Goal: Task Accomplishment & Management: Complete application form

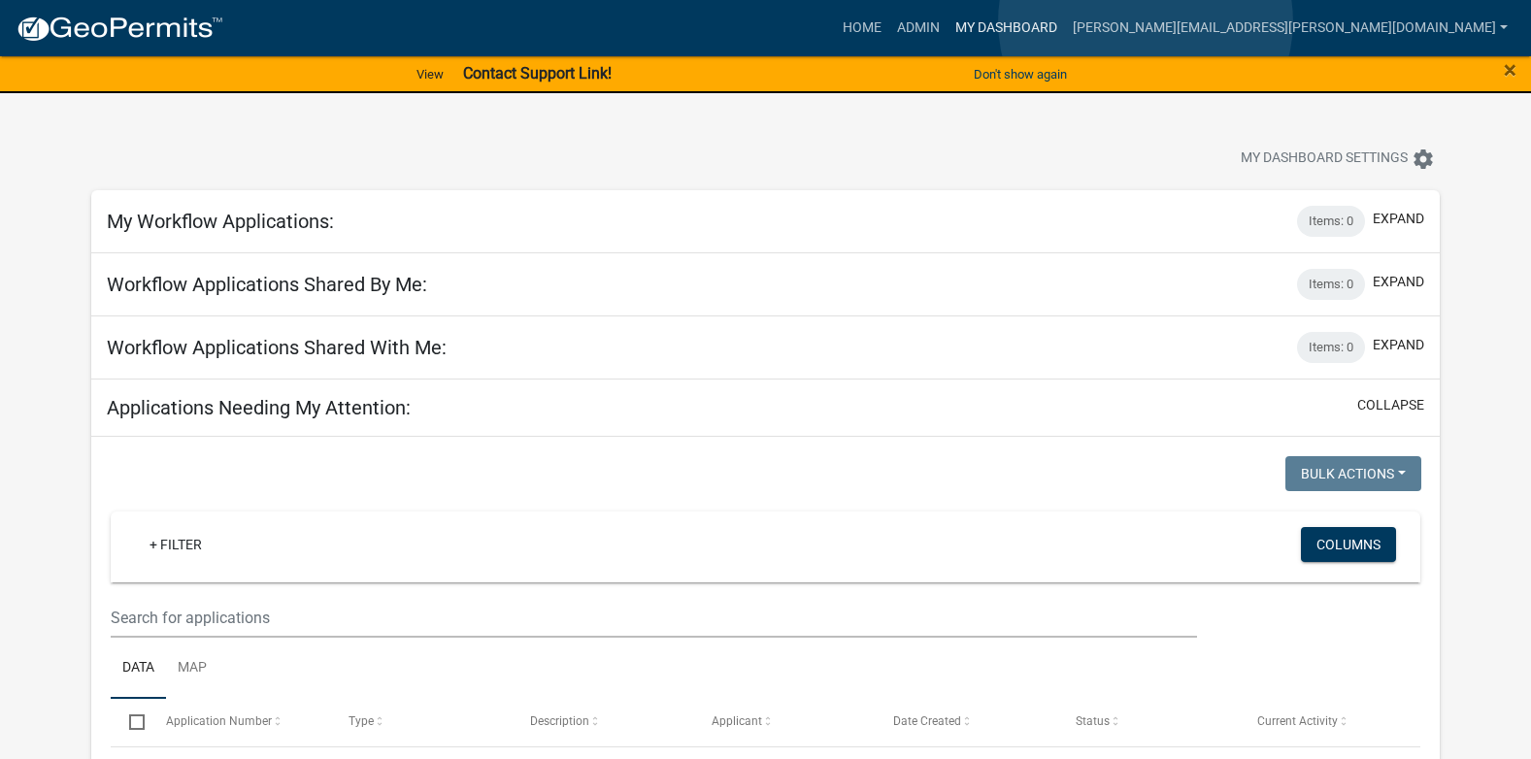
click at [1065, 21] on link "My Dashboard" at bounding box center [1006, 28] width 117 height 37
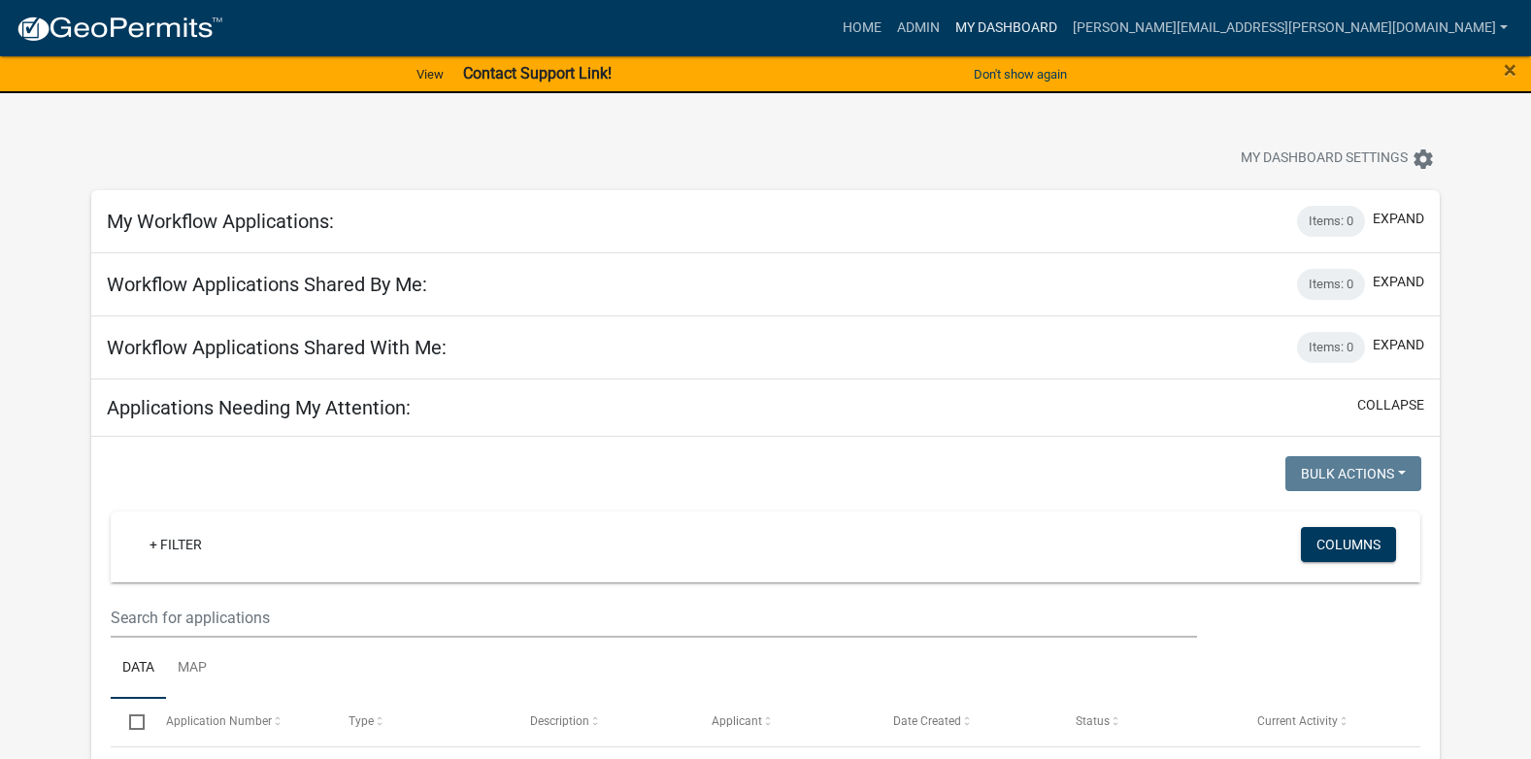
click at [1065, 32] on link "My Dashboard" at bounding box center [1006, 28] width 117 height 37
click at [1039, 74] on button "Don't show again" at bounding box center [1020, 74] width 109 height 32
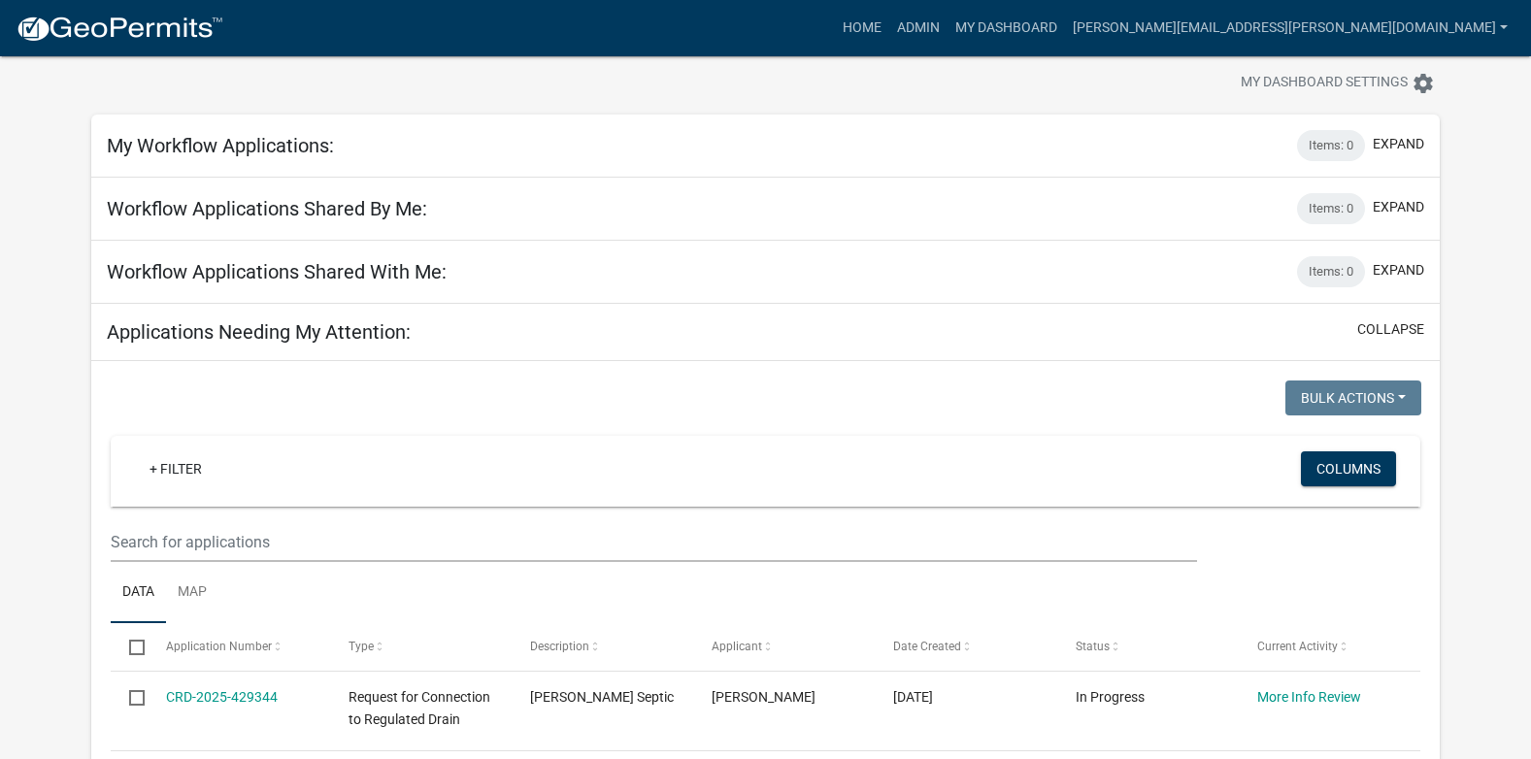
scroll to position [155, 0]
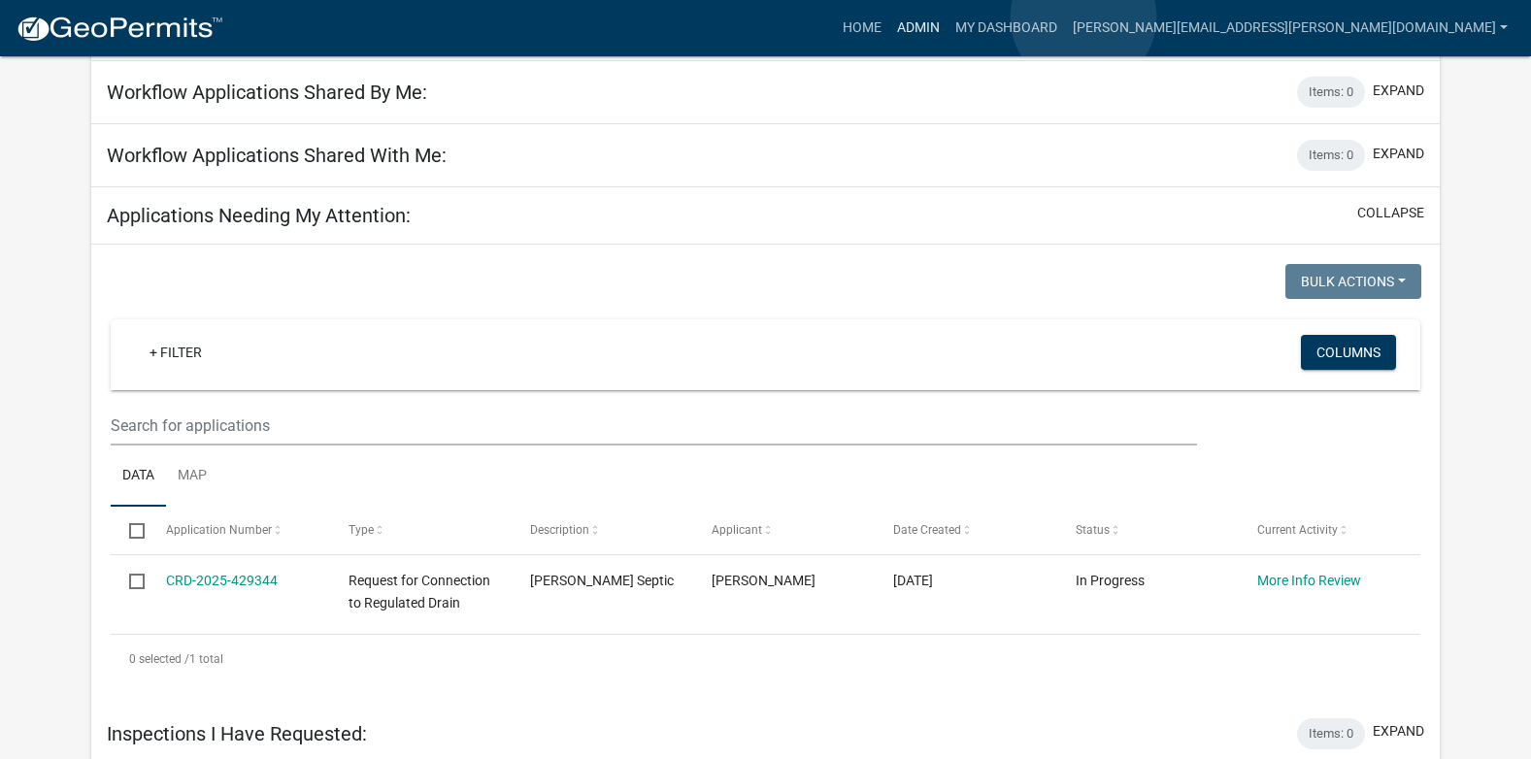
click at [948, 17] on link "Admin" at bounding box center [918, 28] width 58 height 37
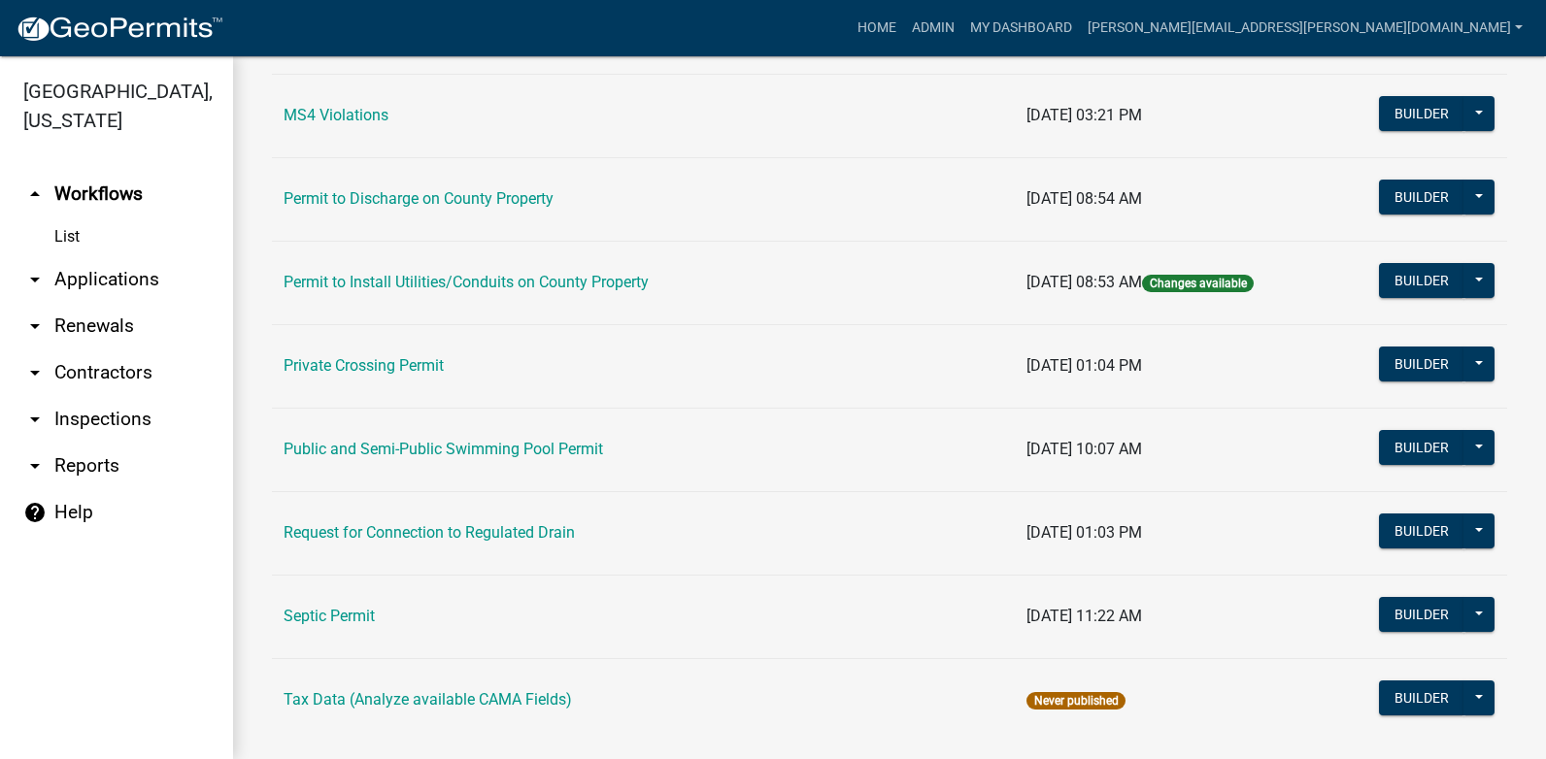
scroll to position [1802, 0]
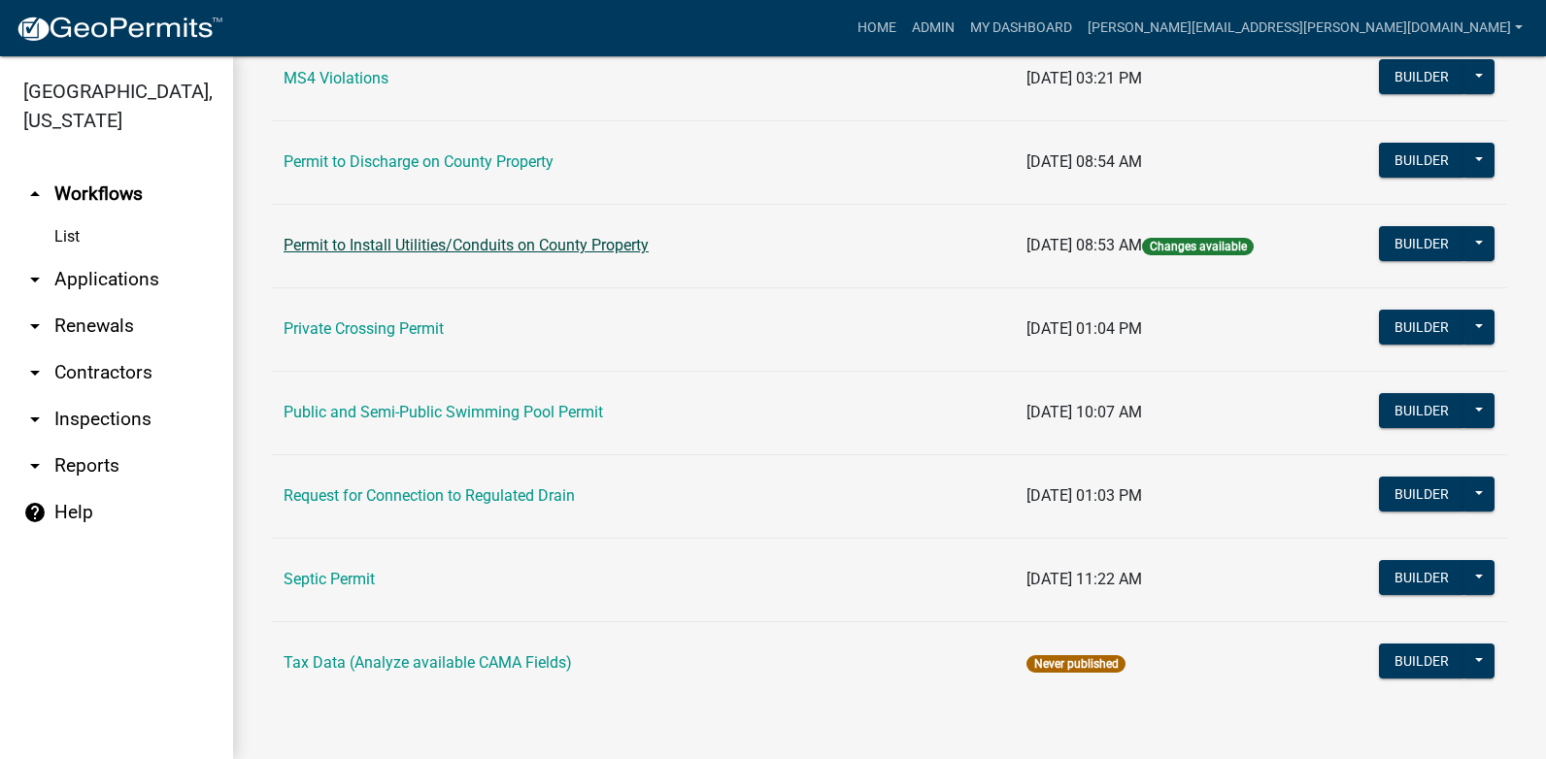
click at [627, 247] on link "Permit to Install Utilities/Conduits on County Property" at bounding box center [466, 245] width 365 height 18
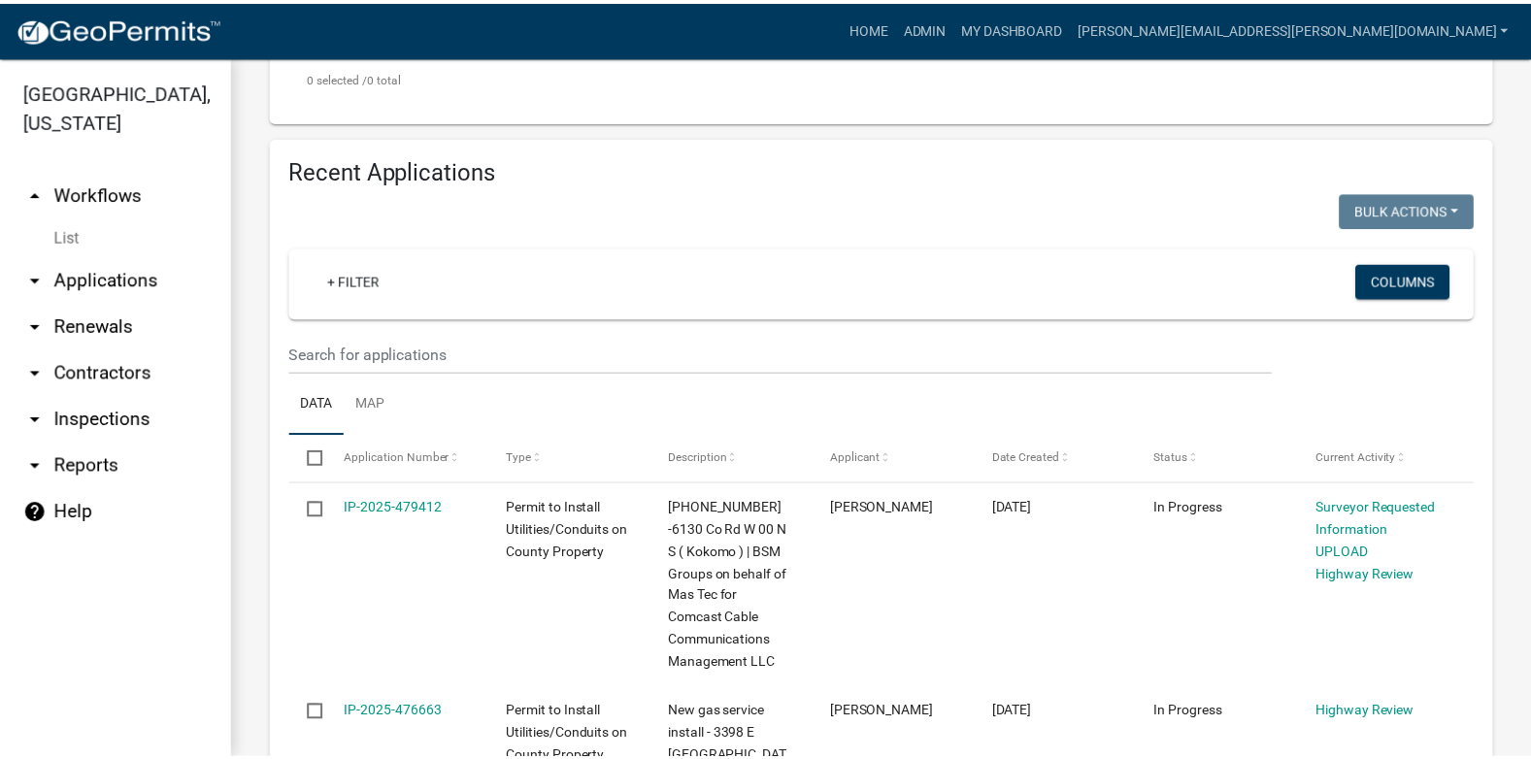
scroll to position [815, 0]
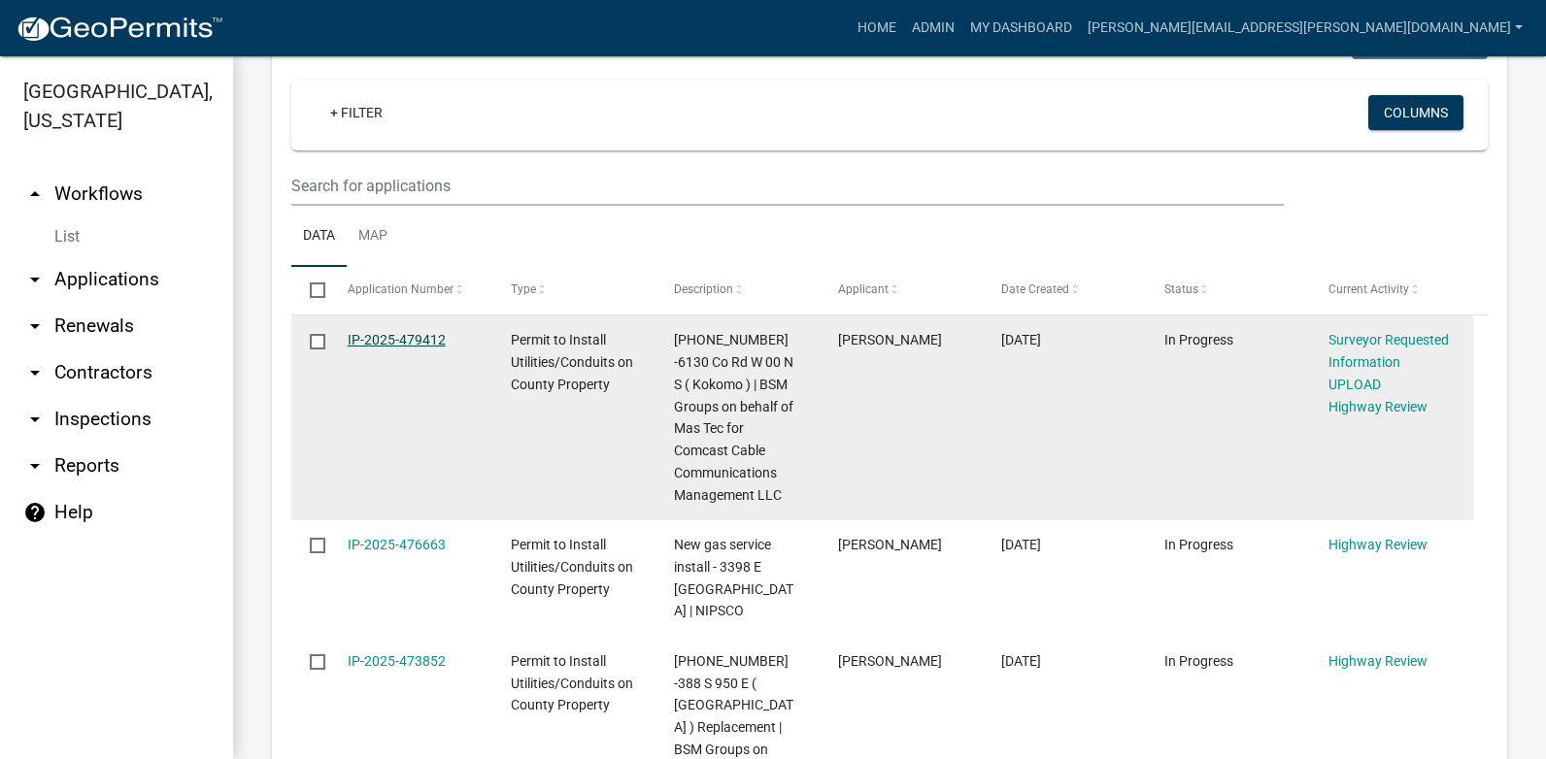
click at [387, 339] on link "IP-2025-479412" at bounding box center [397, 340] width 98 height 16
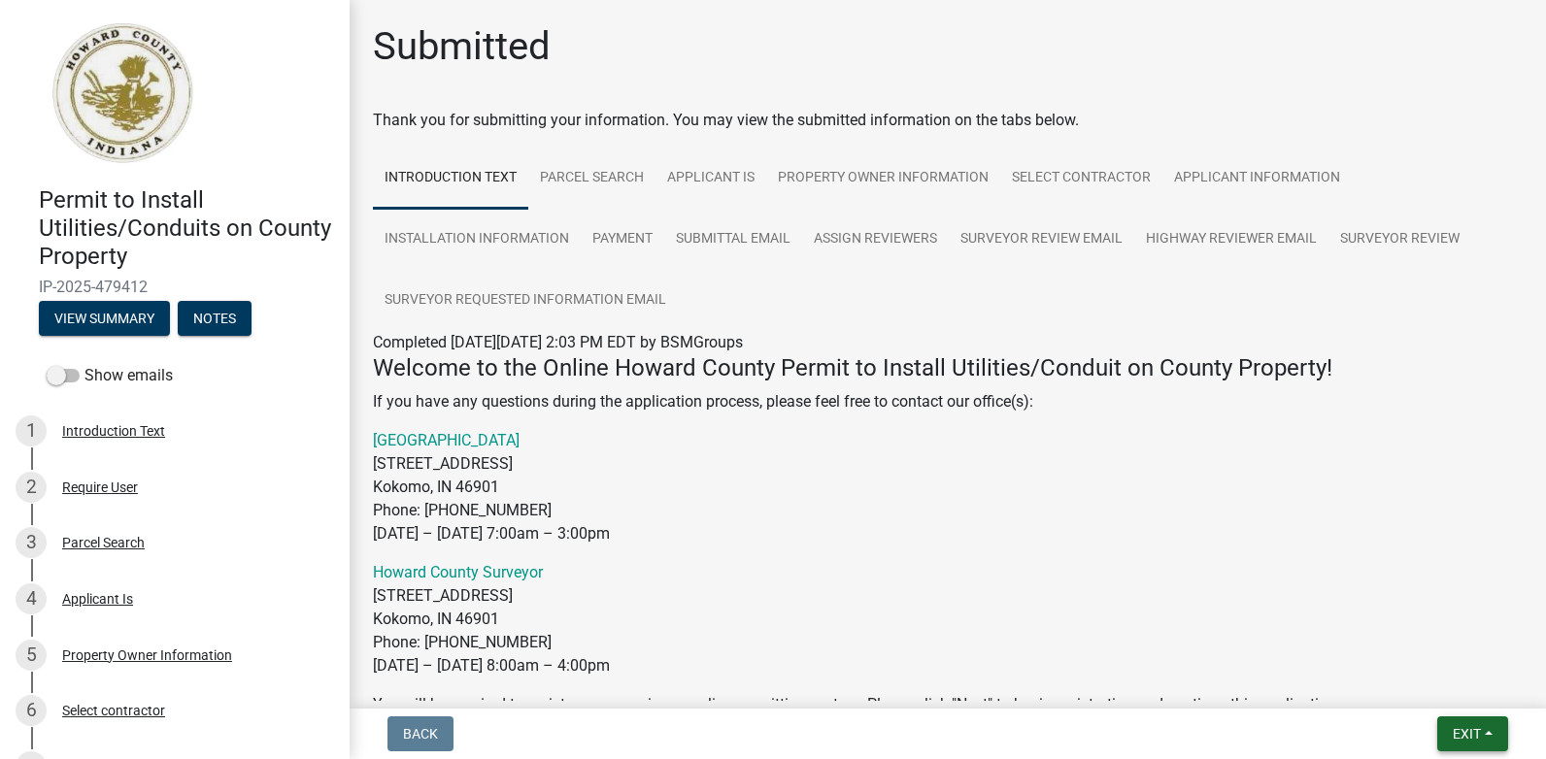
click at [1463, 740] on span "Exit" at bounding box center [1467, 734] width 28 height 16
click at [1407, 686] on button "Save & Exit" at bounding box center [1430, 683] width 155 height 47
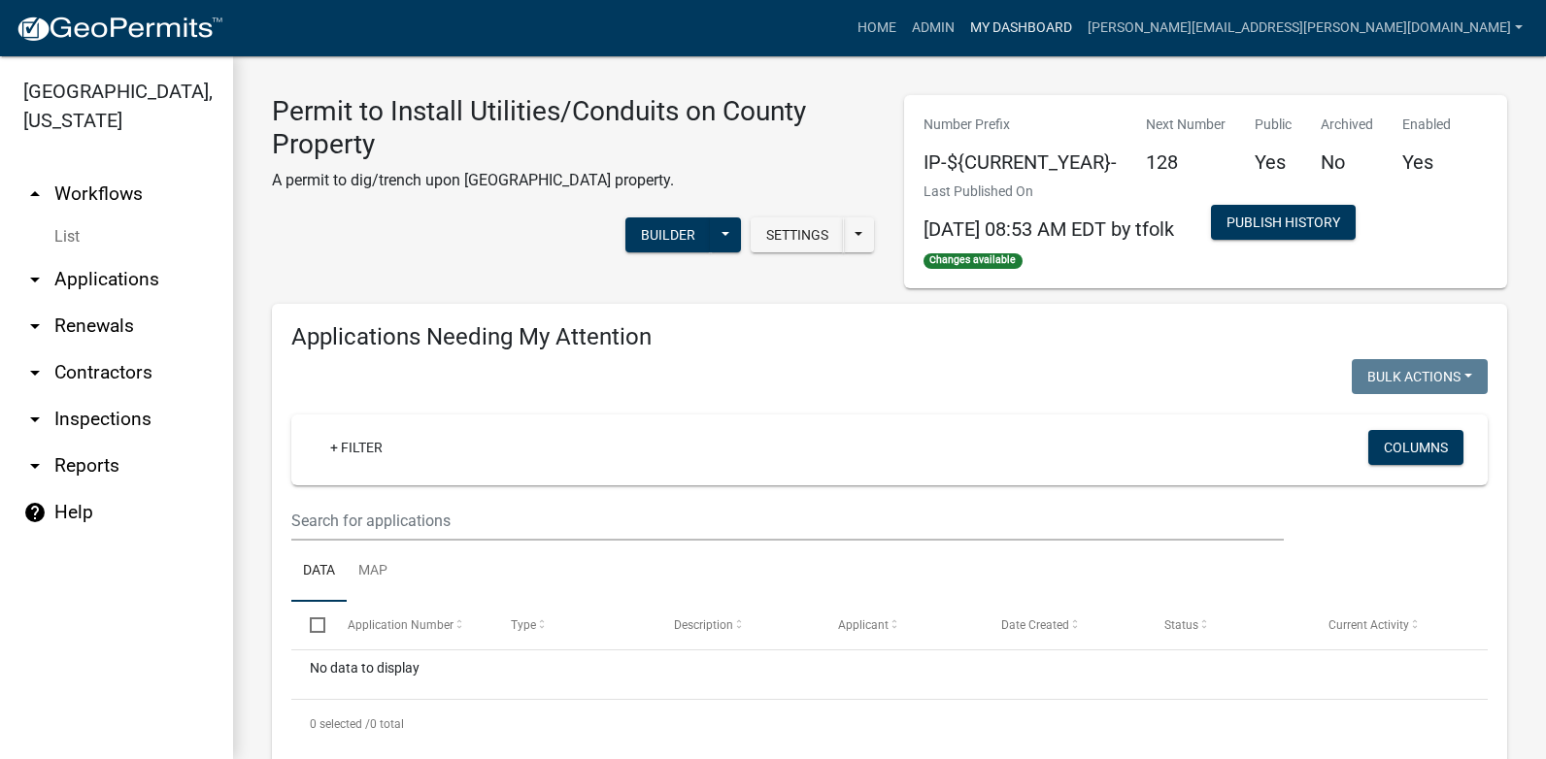
click at [1080, 27] on link "My Dashboard" at bounding box center [1020, 28] width 117 height 37
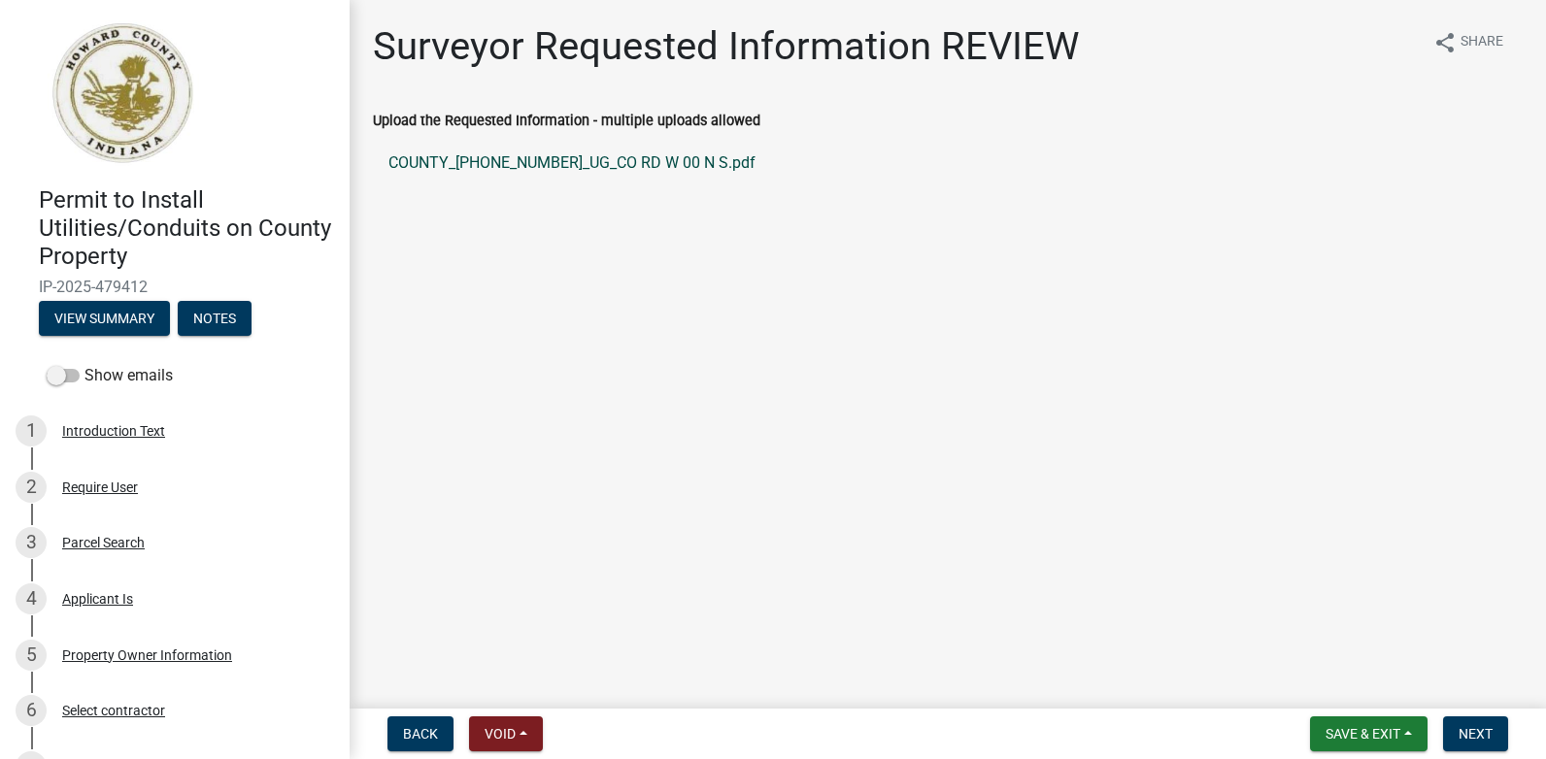
click at [579, 160] on link "COUNTY_25-01621-01_UG_CO RD W 00 N S.pdf" at bounding box center [948, 163] width 1150 height 47
click at [505, 165] on link "COUNTY_25-01621-01_UG_CO RD W 00 N S.pdf" at bounding box center [948, 163] width 1150 height 47
click at [1467, 730] on span "Next" at bounding box center [1475, 734] width 34 height 16
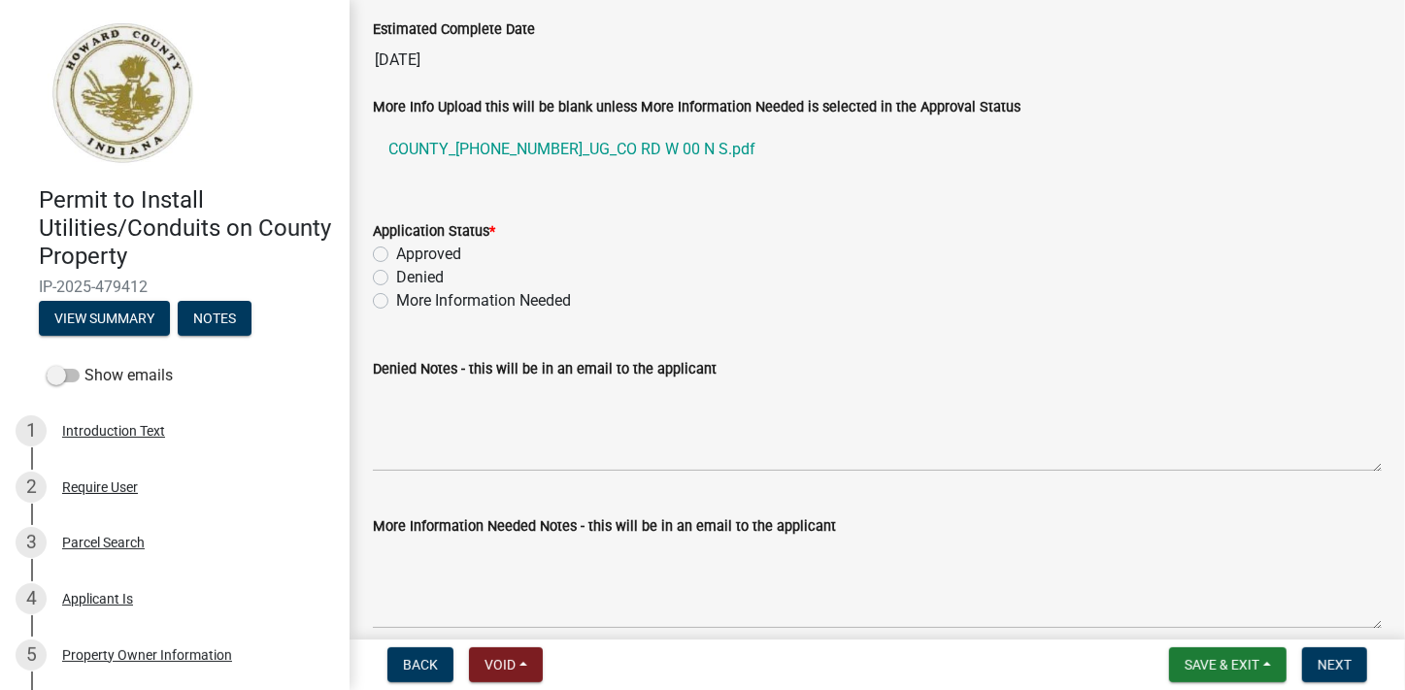
scroll to position [3282, 0]
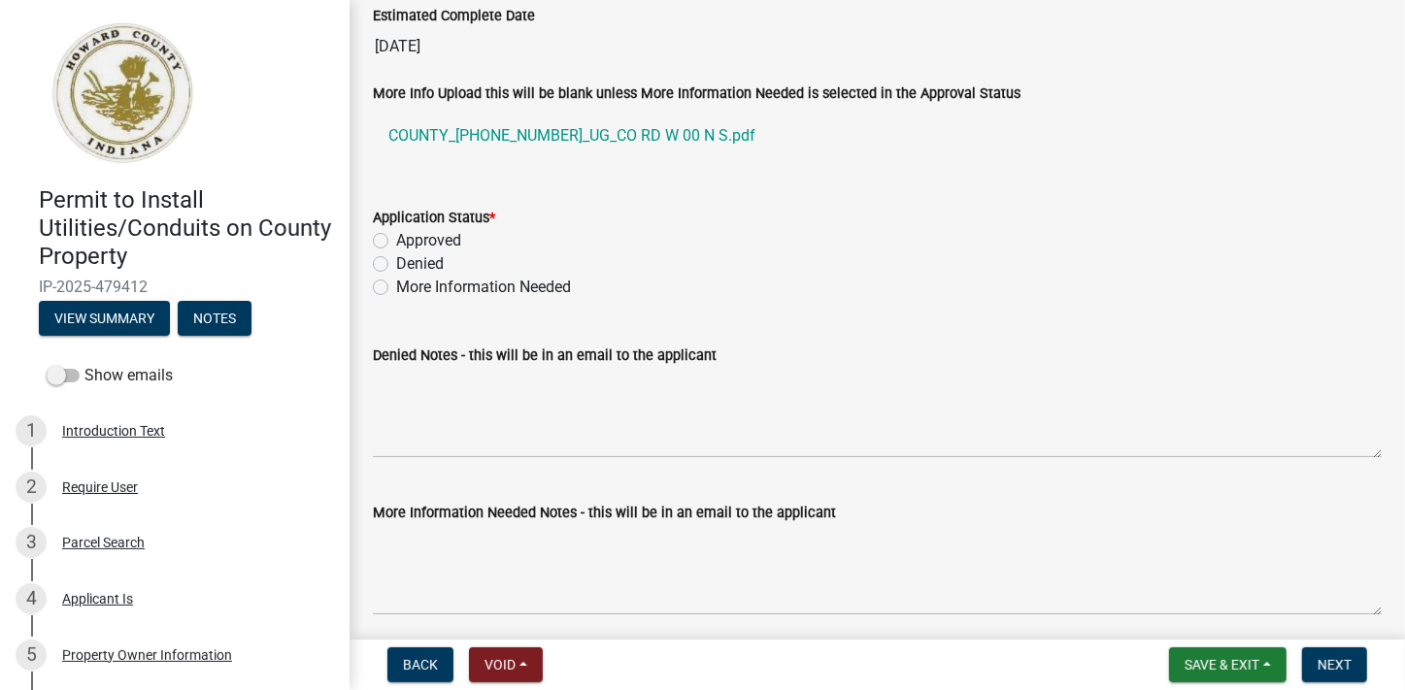
click at [396, 237] on label "Approved" at bounding box center [428, 240] width 65 height 23
click at [396, 237] on input "Approved" at bounding box center [402, 235] width 13 height 13
radio input "true"
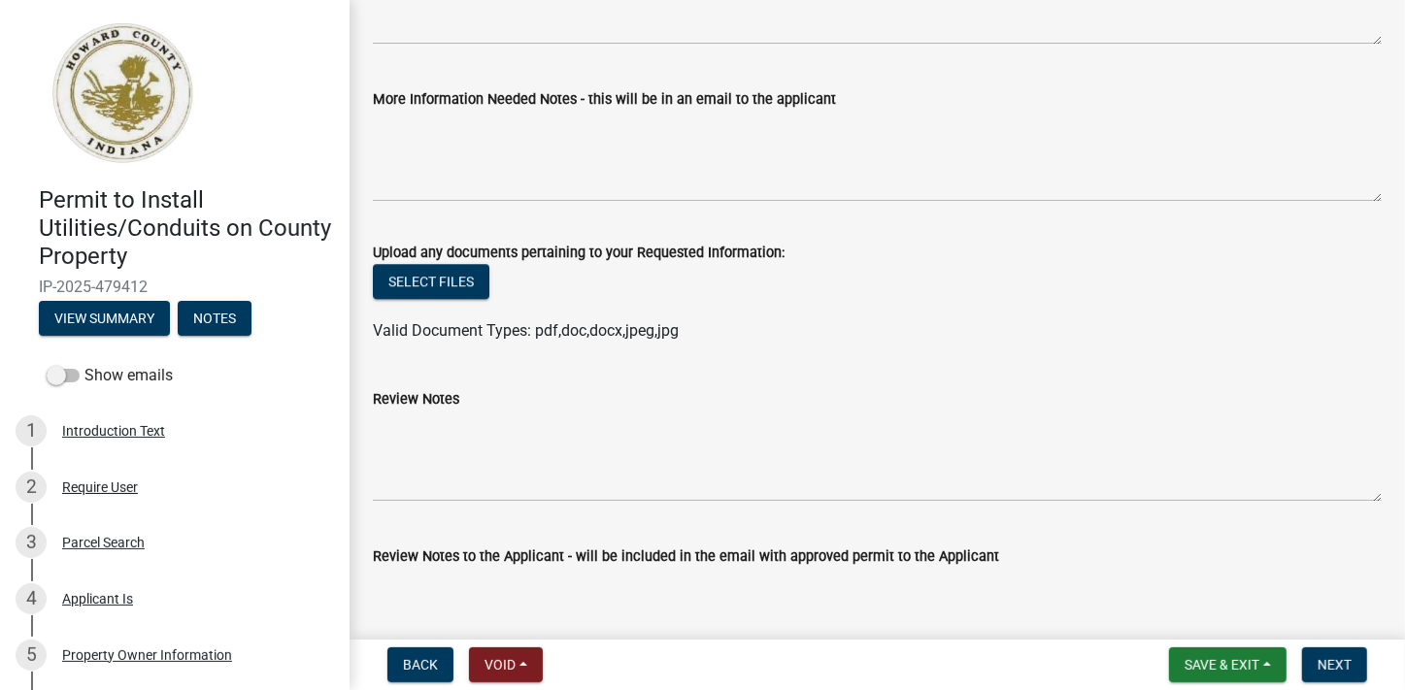
scroll to position [3702, 0]
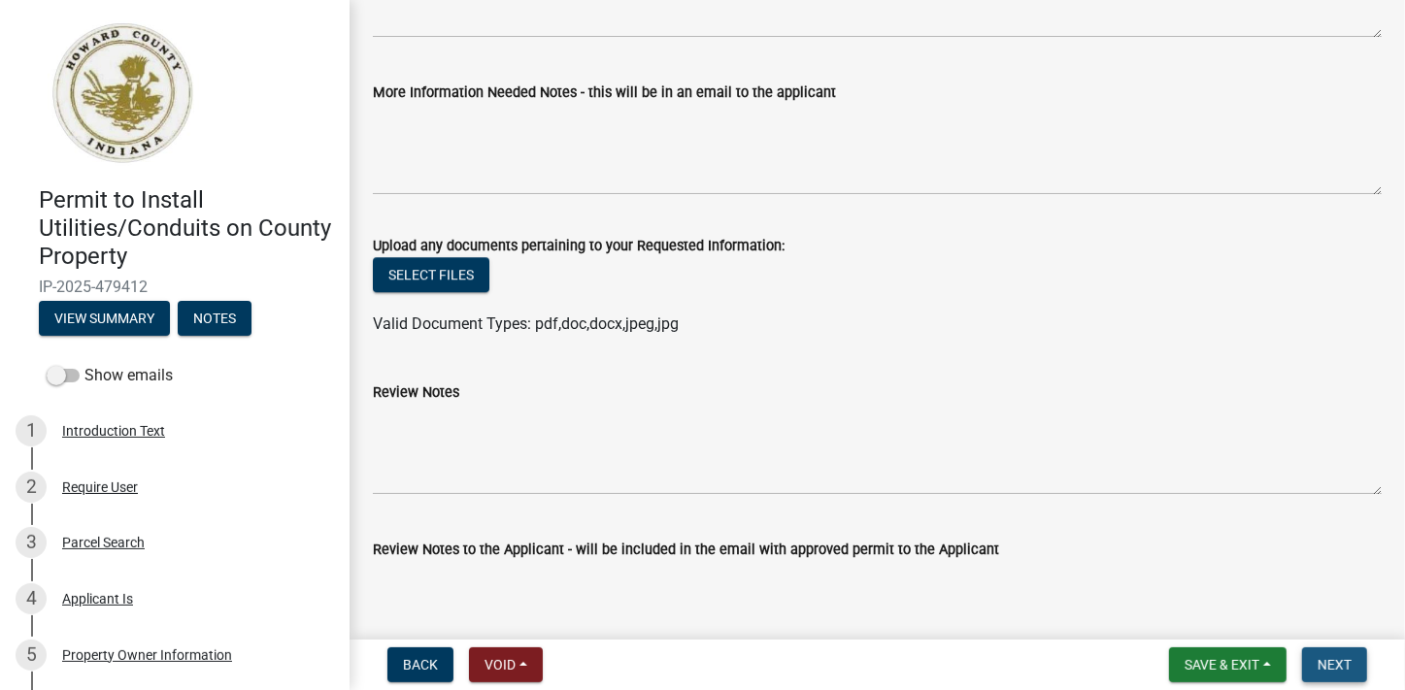
click at [1336, 669] on span "Next" at bounding box center [1335, 665] width 34 height 16
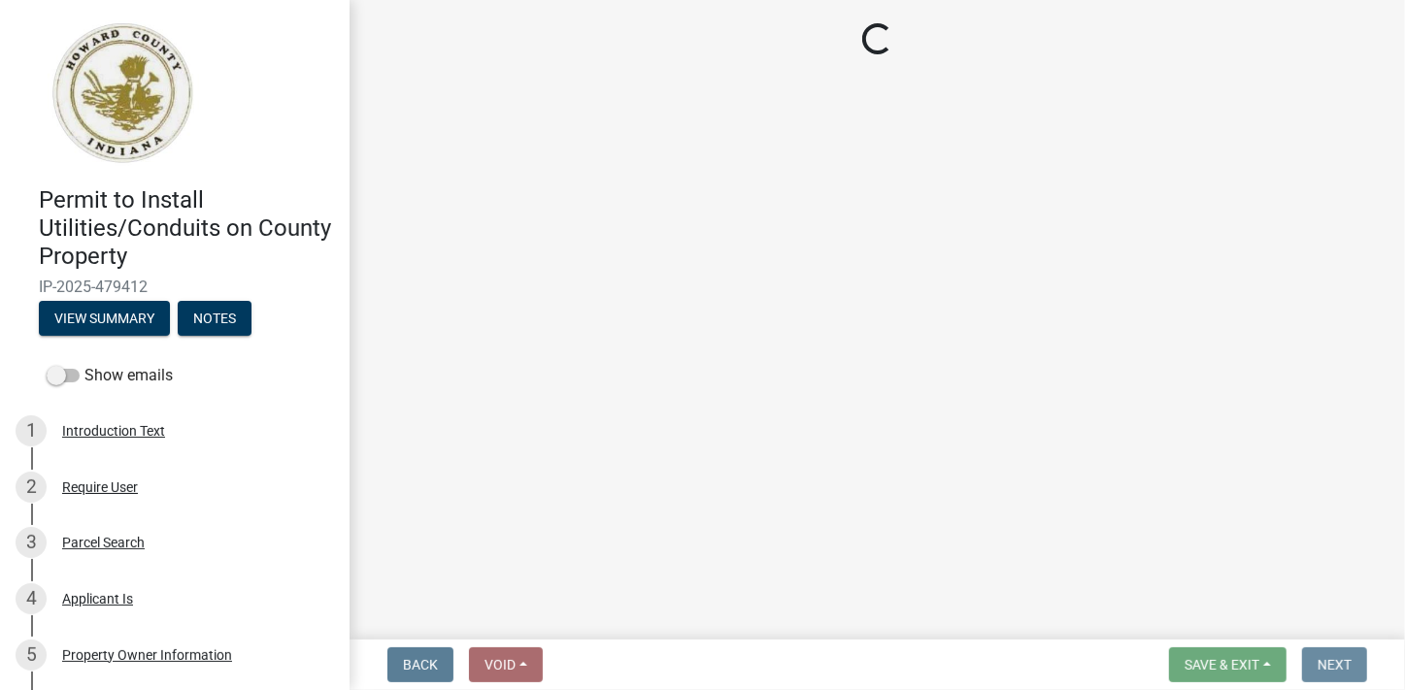
scroll to position [0, 0]
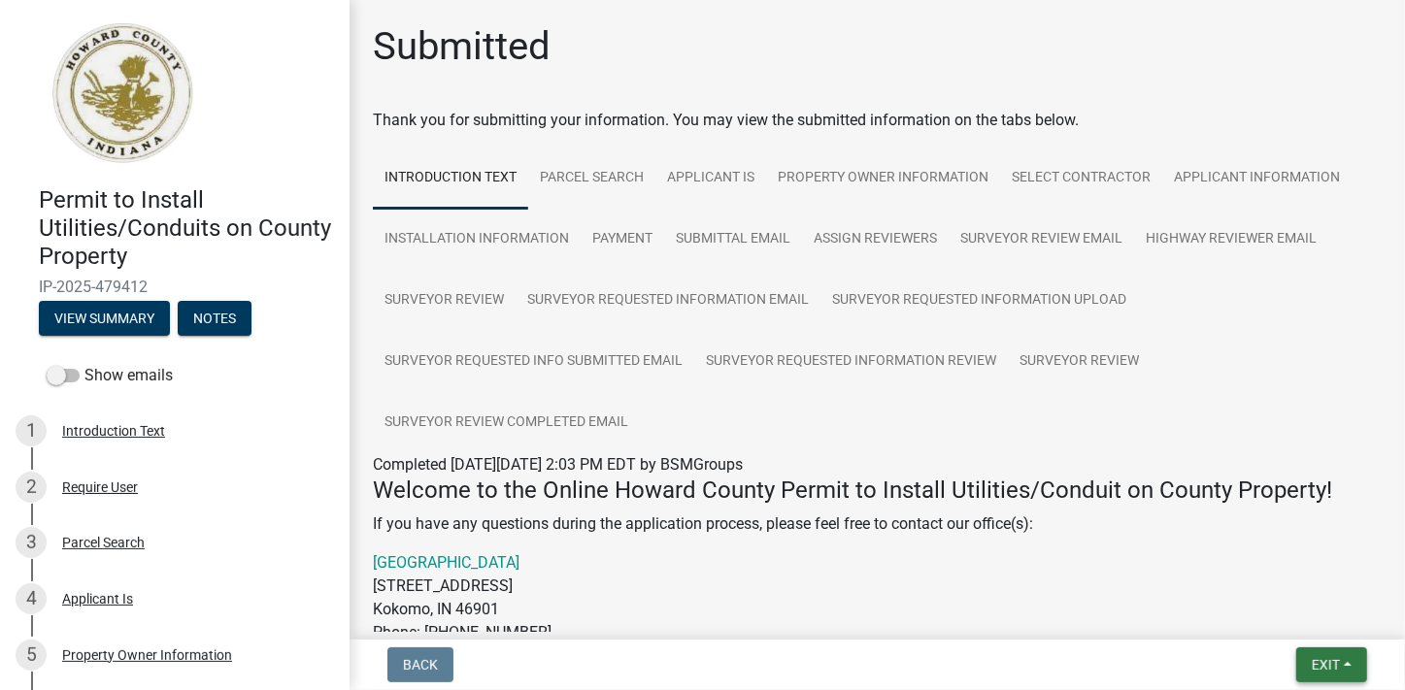
click at [1322, 666] on span "Exit" at bounding box center [1326, 665] width 28 height 16
click at [1254, 621] on button "Save & Exit" at bounding box center [1289, 614] width 155 height 47
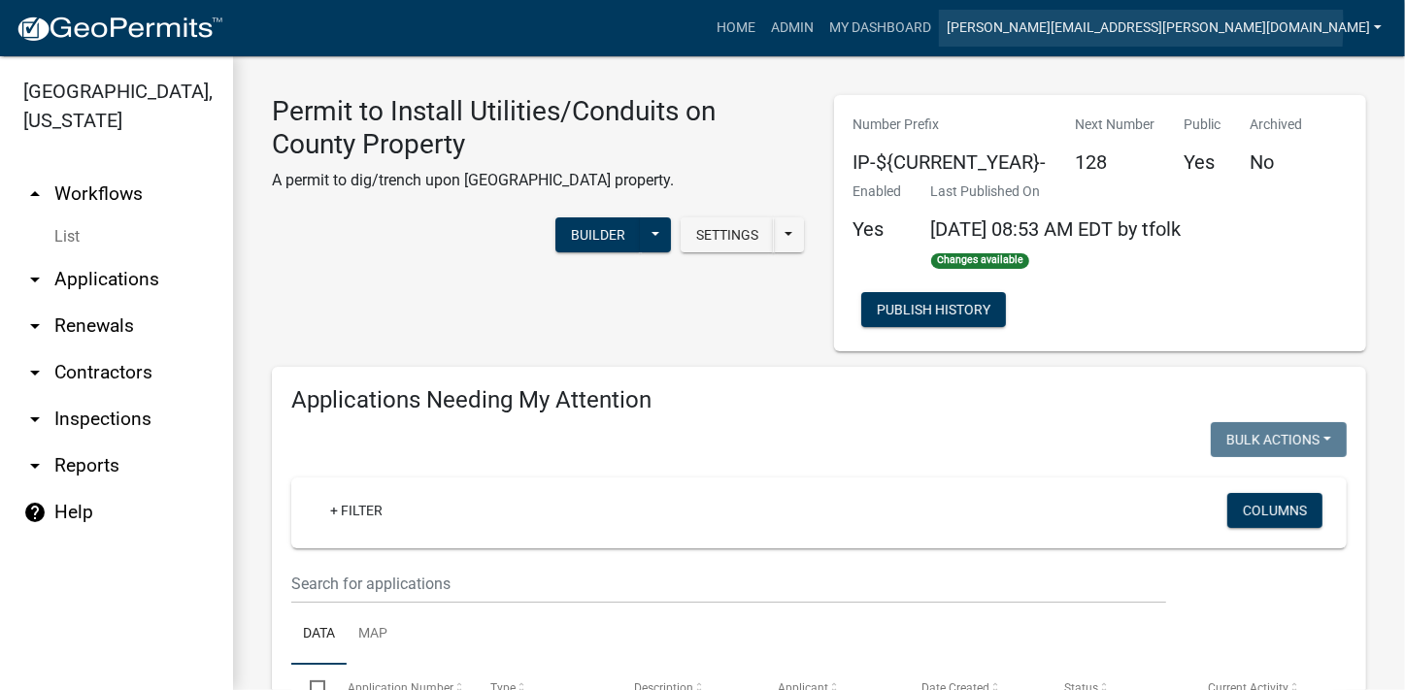
click at [1146, 23] on link "[PERSON_NAME][EMAIL_ADDRESS][PERSON_NAME][DOMAIN_NAME]" at bounding box center [1164, 28] width 451 height 37
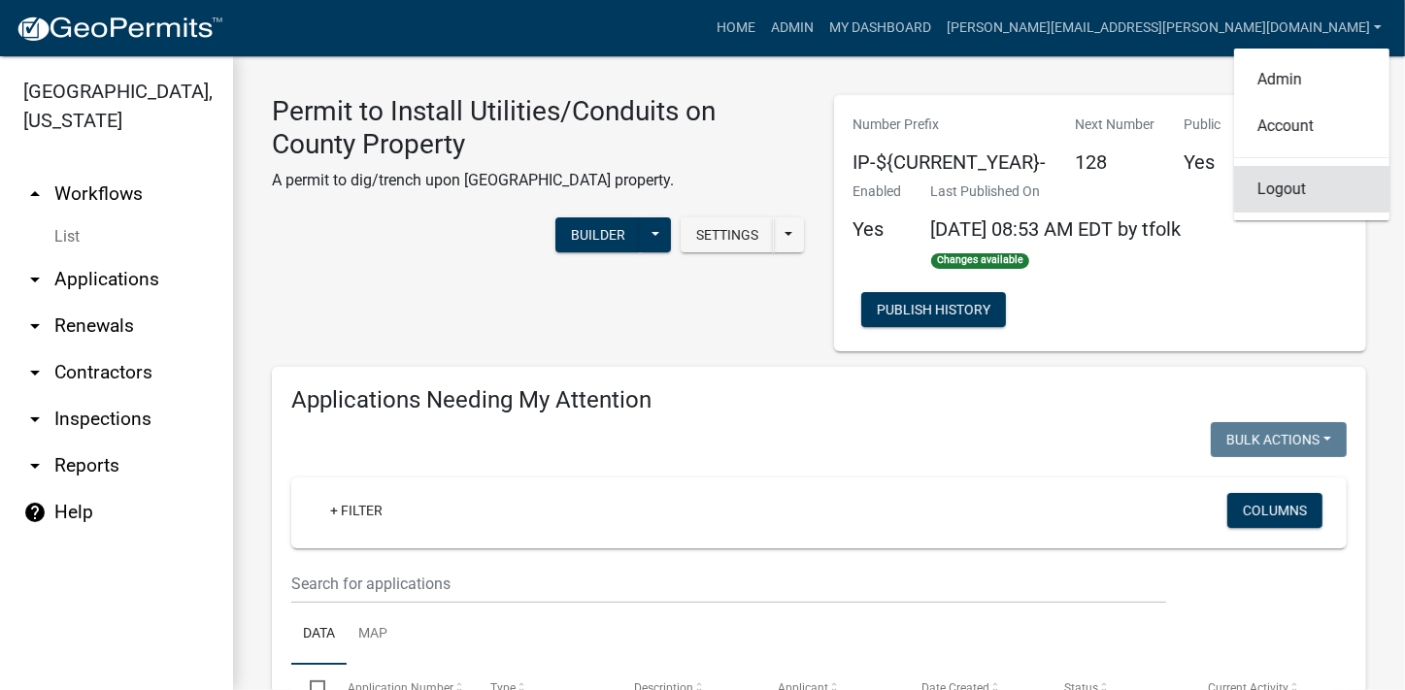
click at [1273, 185] on link "Logout" at bounding box center [1311, 189] width 155 height 47
